Goal: Task Accomplishment & Management: Use online tool/utility

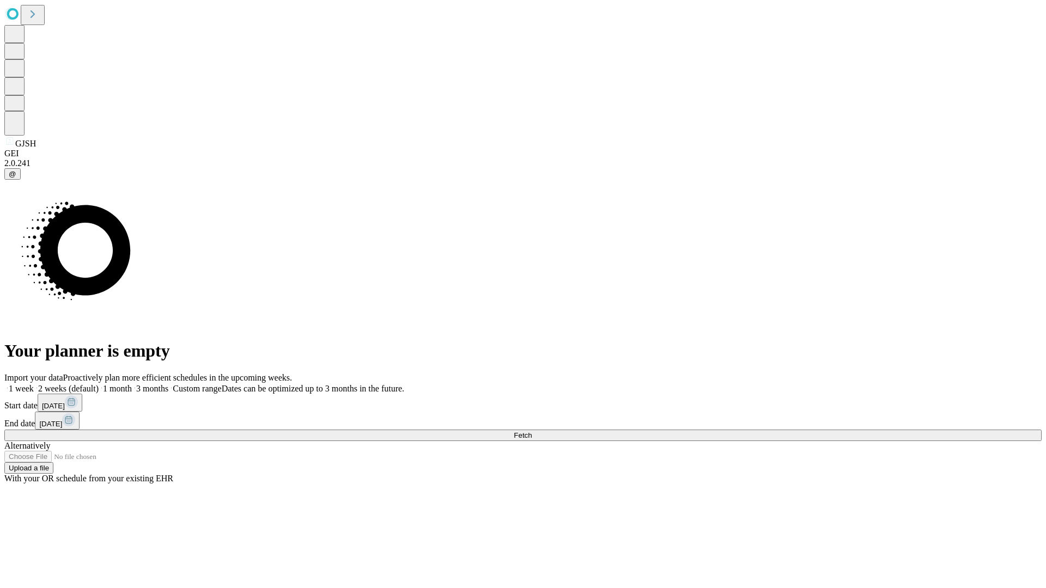
click at [532, 431] on span "Fetch" at bounding box center [523, 435] width 18 height 8
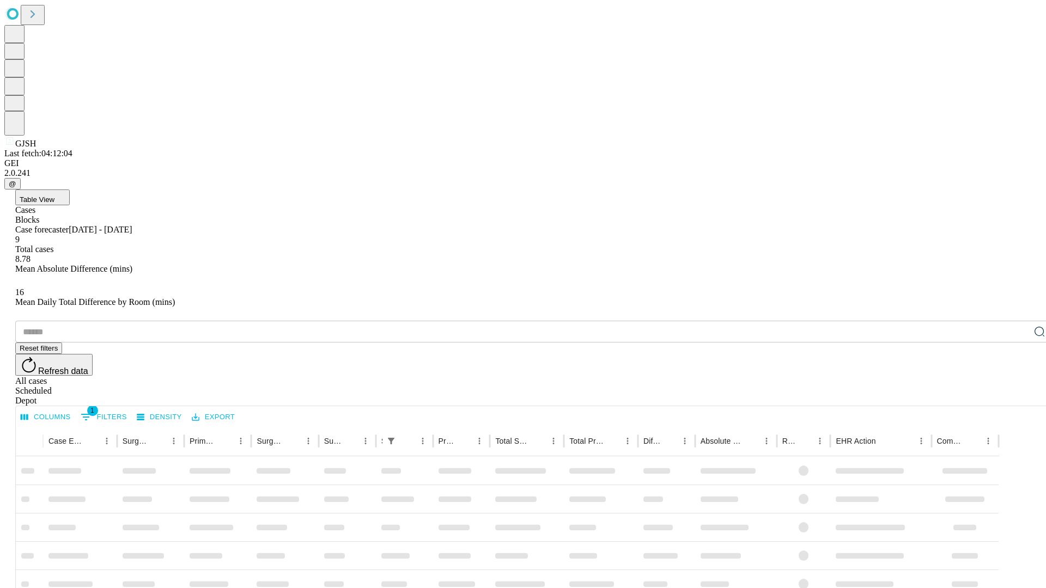
click at [1017, 396] on div "Depot" at bounding box center [533, 401] width 1037 height 10
